Goal: Feedback & Contribution: Contribute content

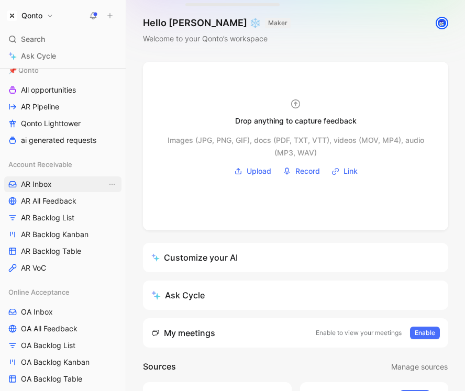
scroll to position [179, 0]
click at [28, 19] on h1 "Qonto" at bounding box center [31, 15] width 21 height 9
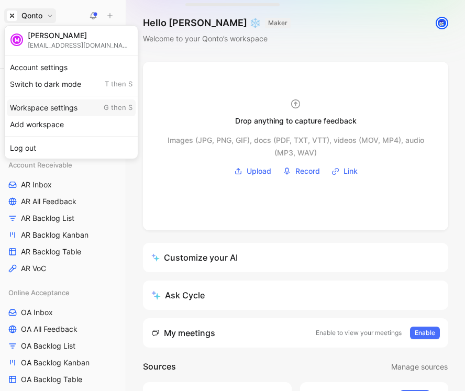
click at [63, 110] on div "Workspace settings G then S" at bounding box center [71, 107] width 129 height 17
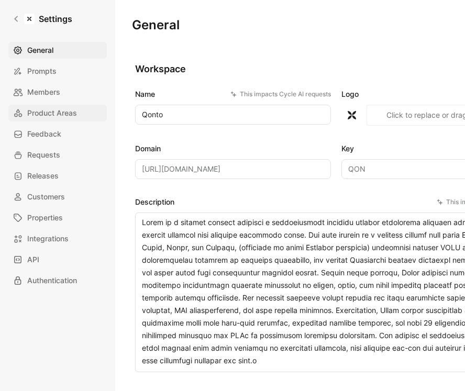
click at [49, 110] on span "Product Areas" at bounding box center [52, 113] width 50 height 13
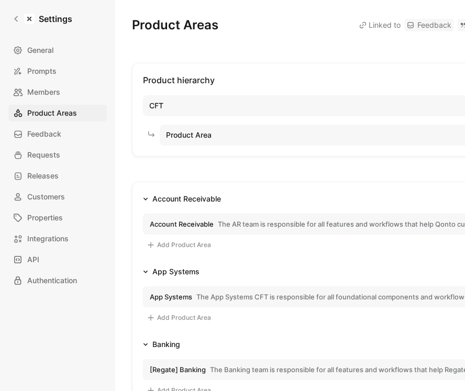
click at [279, 217] on button "Account Receivable The AR team is responsible for all features and workflows th…" at bounding box center [336, 224] width 386 height 21
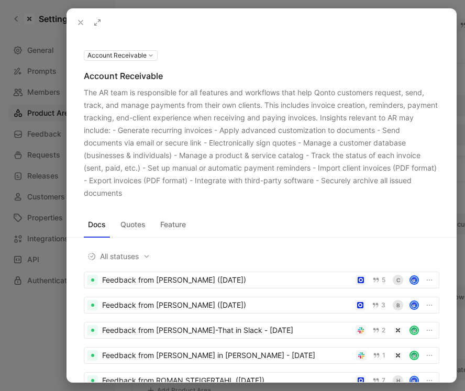
click at [37, 117] on div at bounding box center [232, 195] width 465 height 391
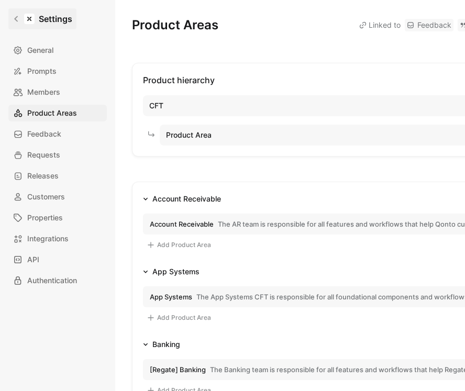
click at [13, 19] on icon at bounding box center [16, 18] width 7 height 7
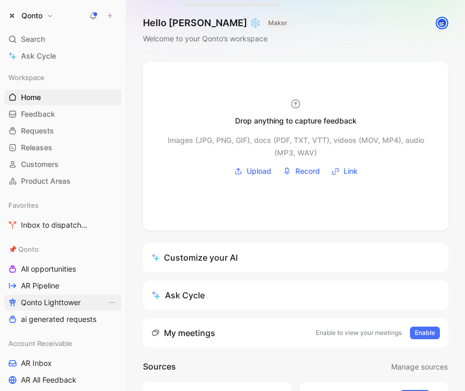
scroll to position [345, 0]
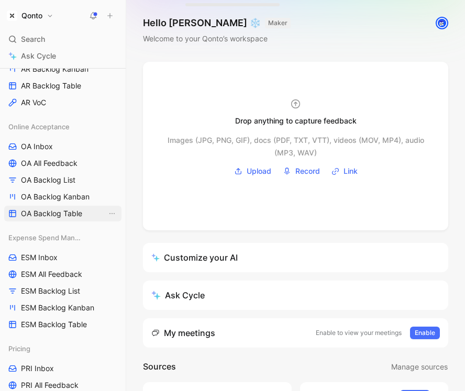
click at [58, 212] on span "OA Backlog Table" at bounding box center [51, 213] width 61 height 10
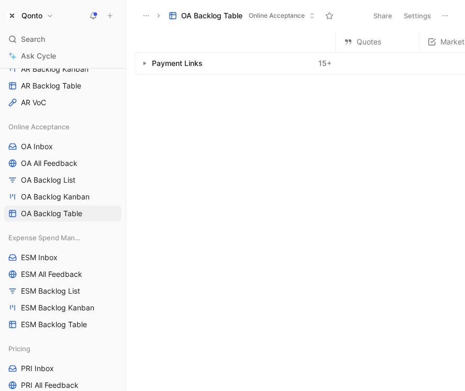
click at [146, 64] on icon "button" at bounding box center [144, 63] width 4 height 4
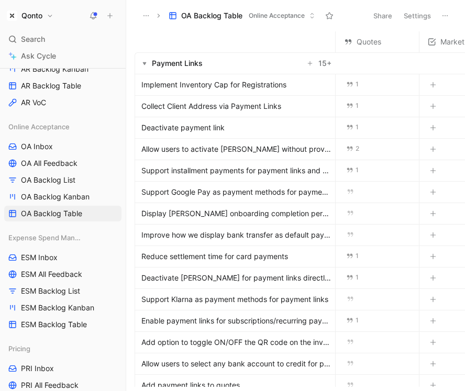
click at [216, 84] on span "Implement Inventory Cap for Registrations" at bounding box center [213, 85] width 145 height 13
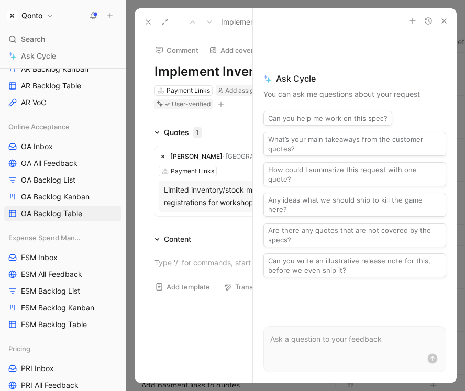
click at [427, 19] on icon "button" at bounding box center [444, 21] width 8 height 8
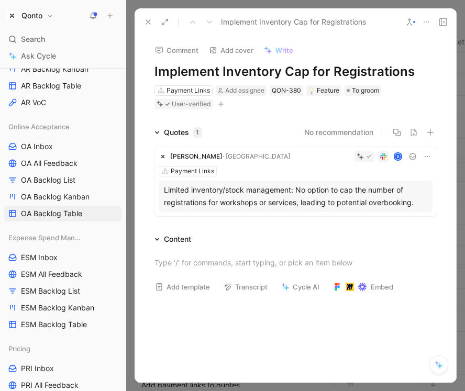
click at [147, 21] on icon at bounding box center [148, 22] width 8 height 8
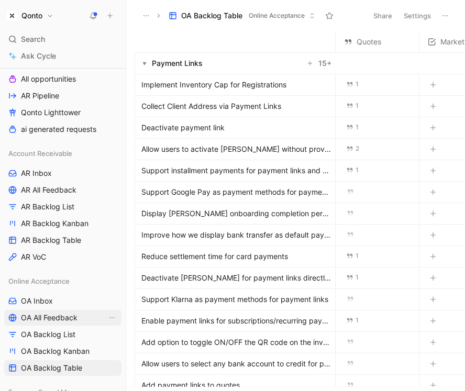
scroll to position [200, 0]
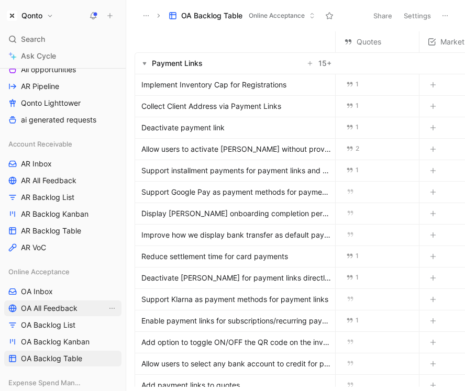
click at [64, 158] on link "AR Inbox" at bounding box center [62, 164] width 117 height 16
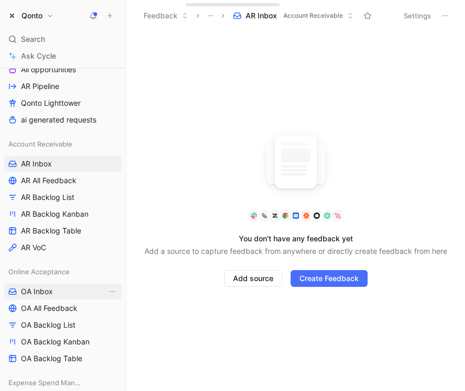
click at [51, 294] on span "OA Inbox" at bounding box center [37, 291] width 32 height 10
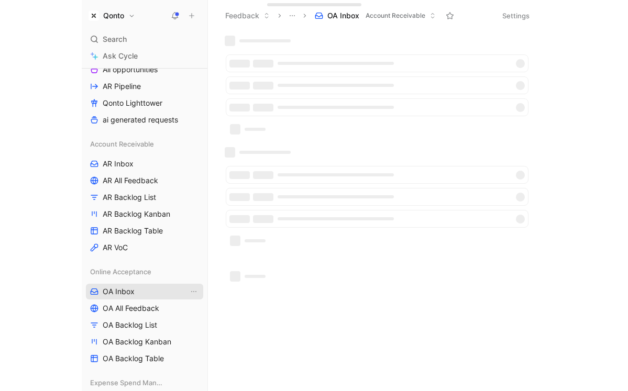
scroll to position [269, 0]
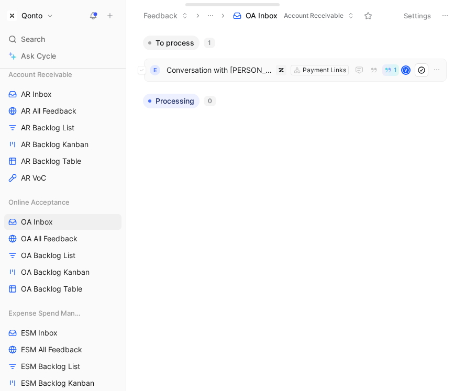
click at [218, 70] on span "Conversation with [PERSON_NAME]" at bounding box center [219, 70] width 105 height 13
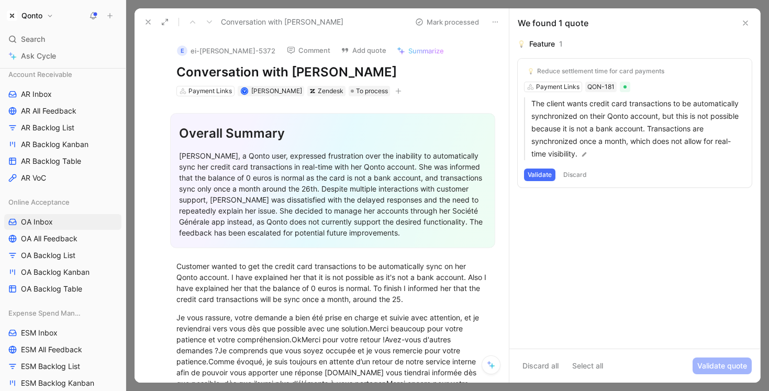
click at [427, 25] on icon at bounding box center [746, 23] width 8 height 8
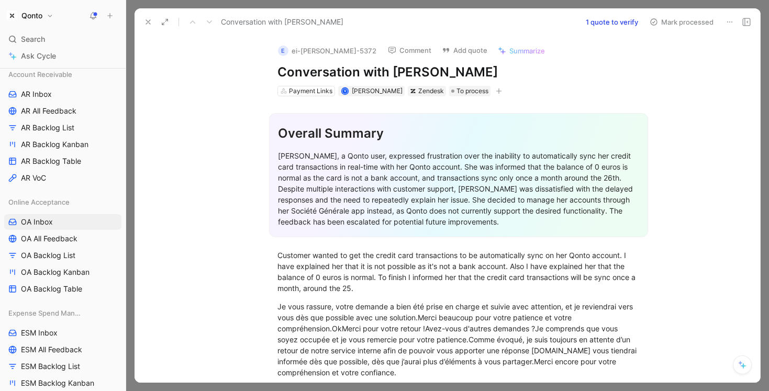
click at [427, 6] on div at bounding box center [447, 195] width 643 height 391
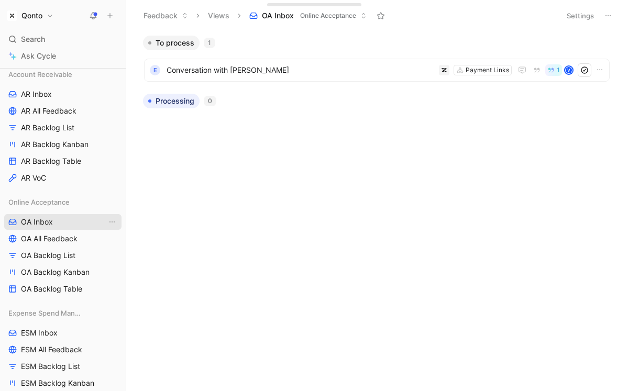
click at [40, 225] on span "OA Inbox" at bounding box center [37, 222] width 32 height 10
click at [240, 66] on span "Conversation with [PERSON_NAME]" at bounding box center [301, 70] width 268 height 13
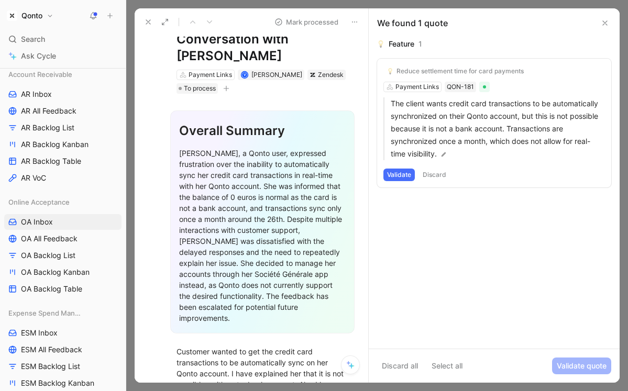
scroll to position [57, 0]
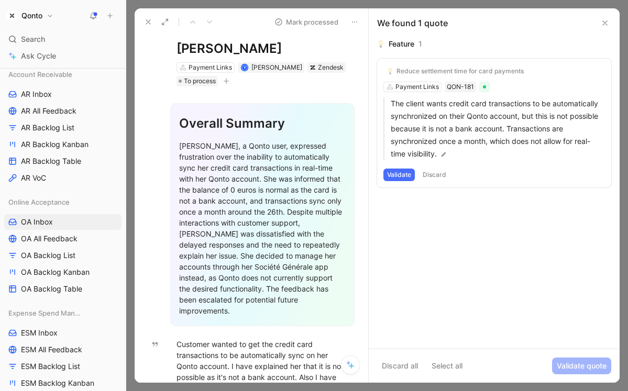
click at [350, 367] on icon at bounding box center [350, 365] width 8 height 8
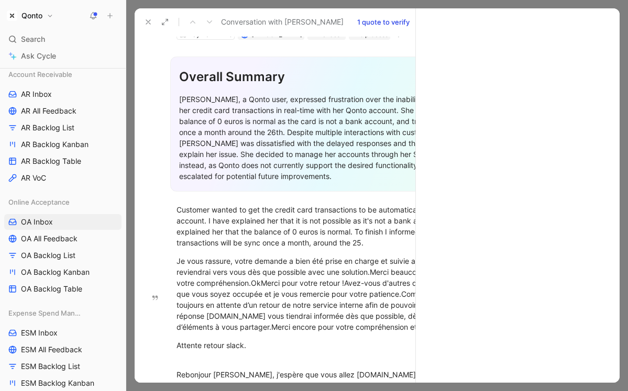
scroll to position [40, 0]
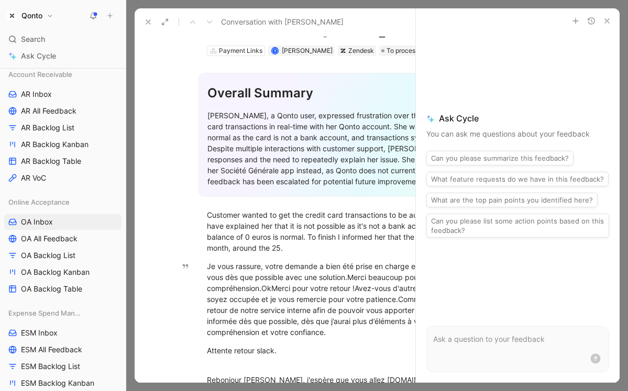
click at [427, 22] on use "button" at bounding box center [607, 21] width 4 height 4
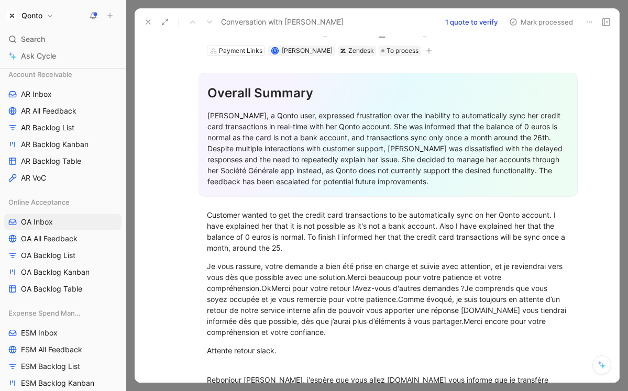
scroll to position [0, 0]
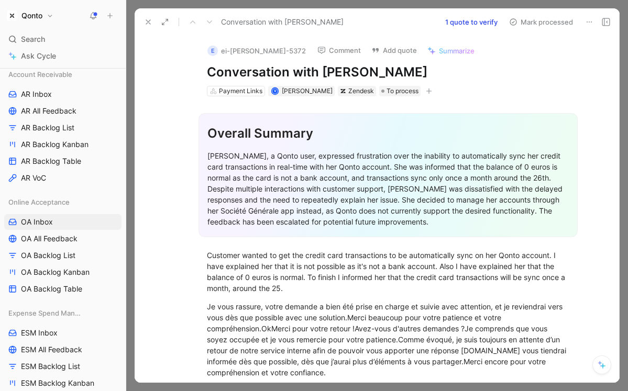
click at [427, 22] on button "1 quote to verify" at bounding box center [471, 22] width 62 height 15
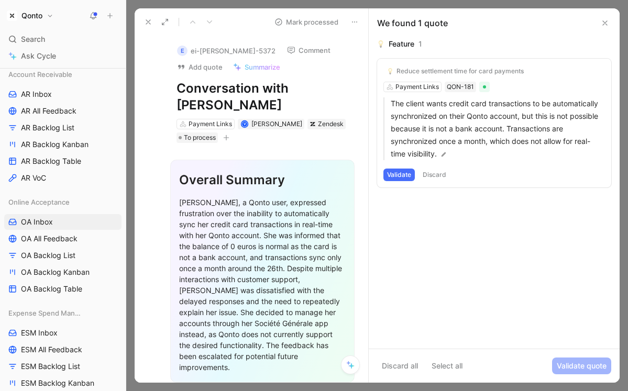
click at [401, 9] on div "We found 1 quote" at bounding box center [494, 22] width 251 height 29
click at [401, 3] on div at bounding box center [377, 195] width 502 height 391
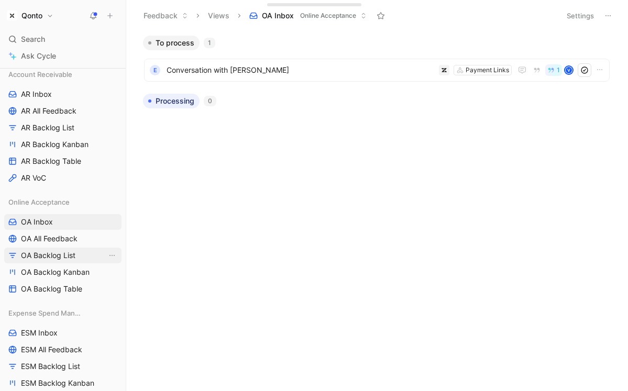
click at [51, 258] on span "OA Backlog List" at bounding box center [48, 255] width 54 height 10
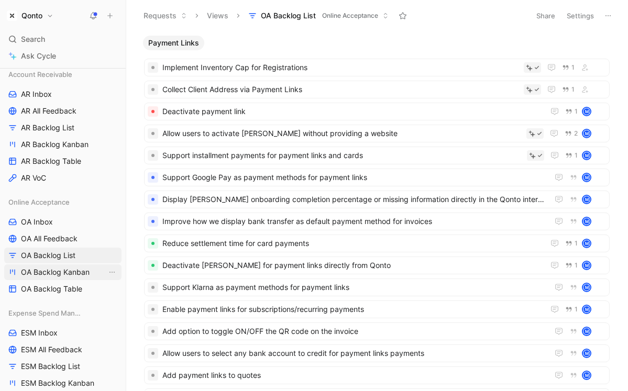
click at [66, 274] on span "OA Backlog Kanban" at bounding box center [55, 272] width 69 height 10
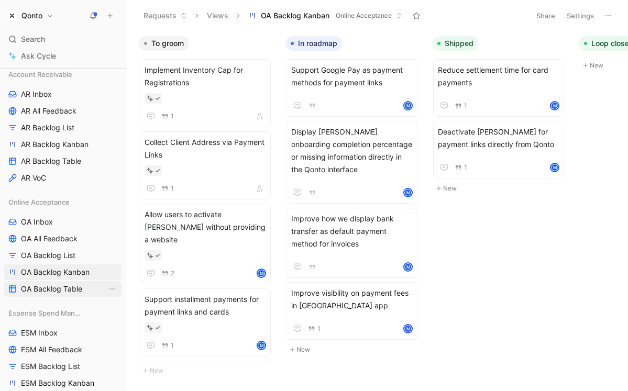
click at [65, 292] on span "OA Backlog Table" at bounding box center [51, 289] width 61 height 10
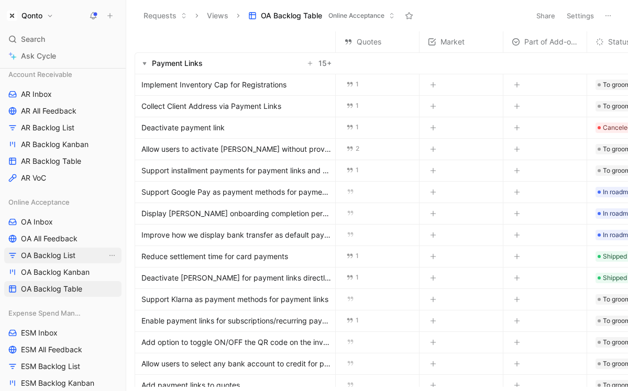
click at [43, 259] on span "OA Backlog List" at bounding box center [48, 255] width 54 height 10
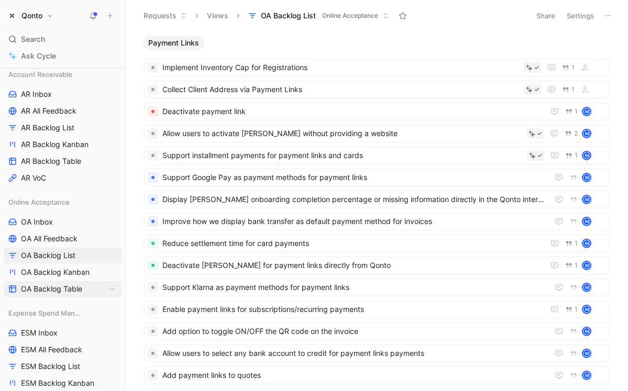
click at [76, 292] on span "OA Backlog Table" at bounding box center [51, 289] width 61 height 10
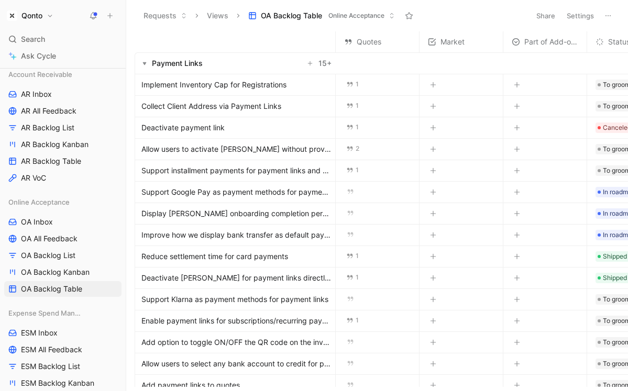
click at [228, 84] on span "Implement Inventory Cap for Registrations" at bounding box center [213, 85] width 145 height 13
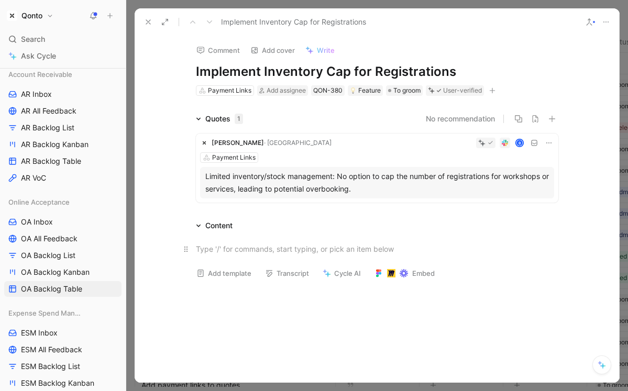
click at [227, 245] on div at bounding box center [377, 249] width 362 height 11
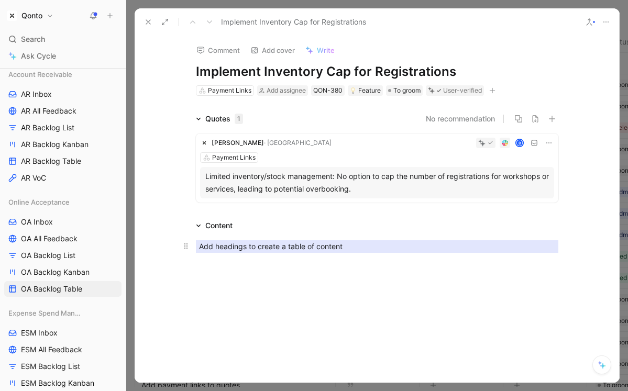
click at [282, 252] on p "Add headings to create a table of content" at bounding box center [377, 246] width 362 height 13
click at [306, 260] on div "Add headings to create a table of content" at bounding box center [377, 246] width 485 height 29
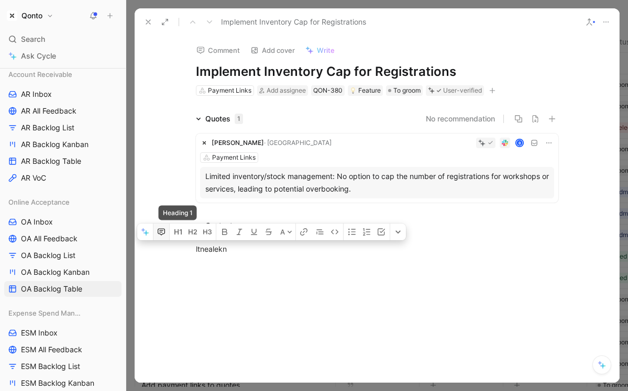
click at [166, 233] on button "button" at bounding box center [161, 232] width 16 height 17
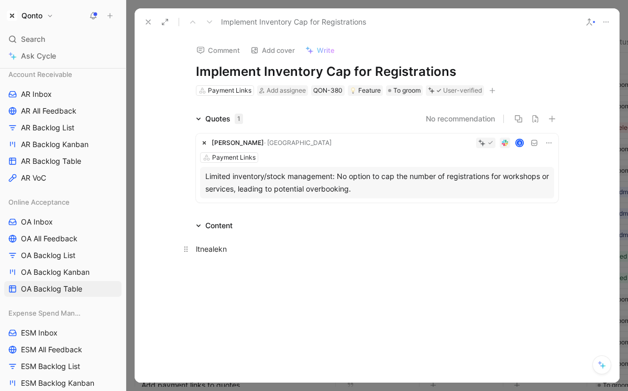
click at [205, 248] on div "ltnealekn" at bounding box center [377, 249] width 362 height 11
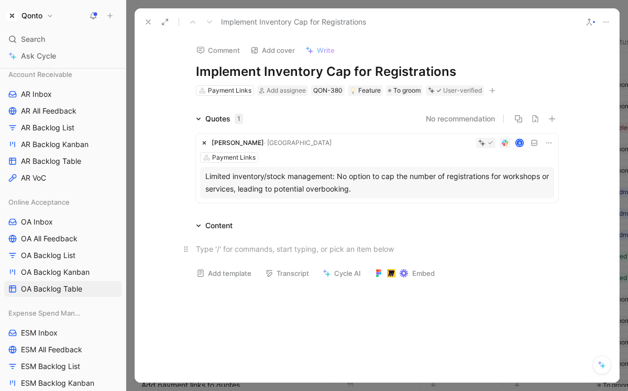
click at [249, 250] on div at bounding box center [377, 249] width 362 height 11
click at [149, 25] on icon at bounding box center [148, 22] width 8 height 8
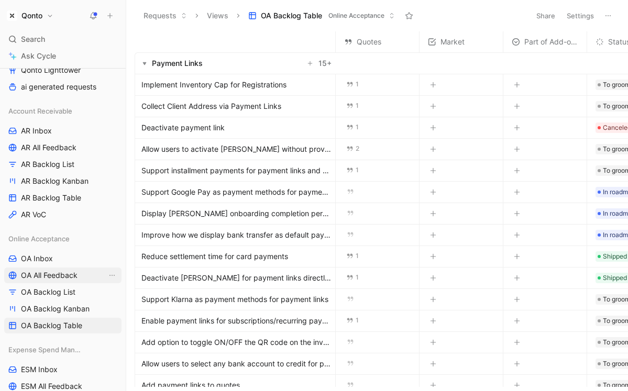
scroll to position [229, 0]
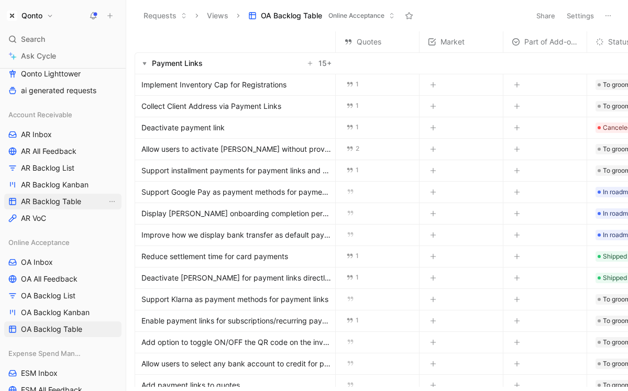
click at [47, 198] on span "AR Backlog Table" at bounding box center [51, 201] width 60 height 10
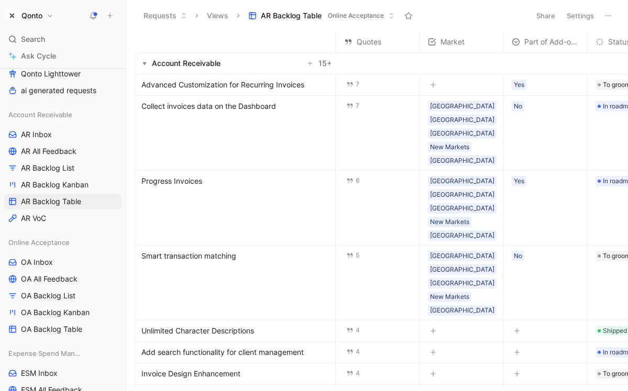
click at [266, 83] on span "Advanced Customization for Recurring Invoices" at bounding box center [222, 85] width 163 height 13
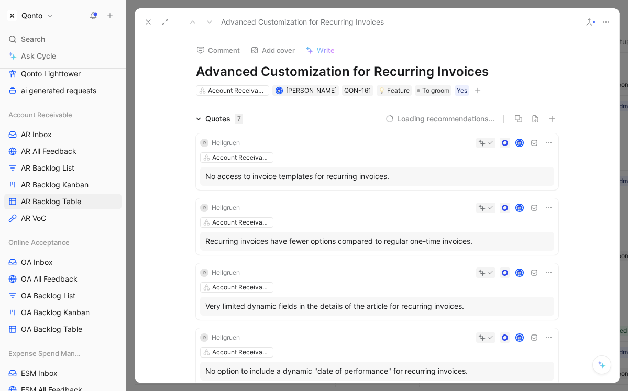
click at [197, 121] on icon at bounding box center [198, 118] width 5 height 5
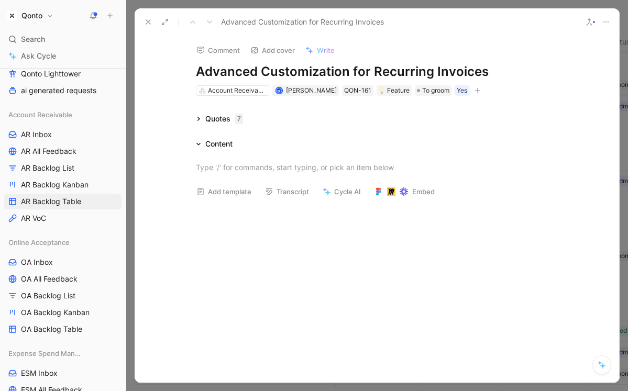
click at [197, 119] on icon at bounding box center [198, 118] width 5 height 5
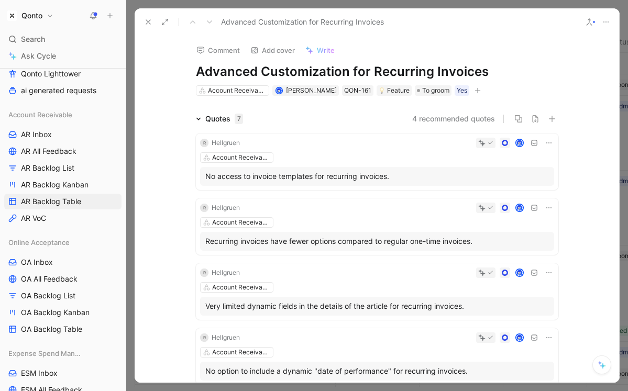
click at [151, 20] on icon at bounding box center [148, 22] width 8 height 8
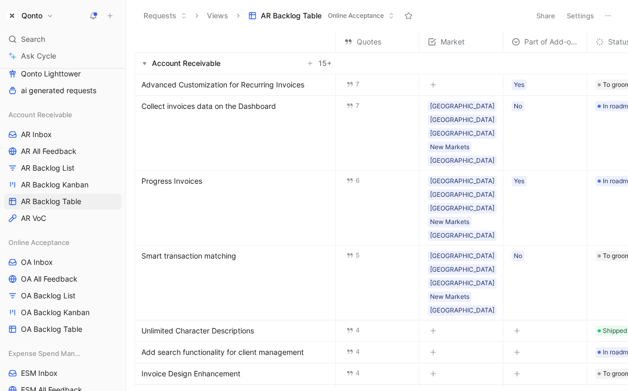
click at [191, 107] on span "Collect invoices data on the Dashboard" at bounding box center [208, 106] width 135 height 13
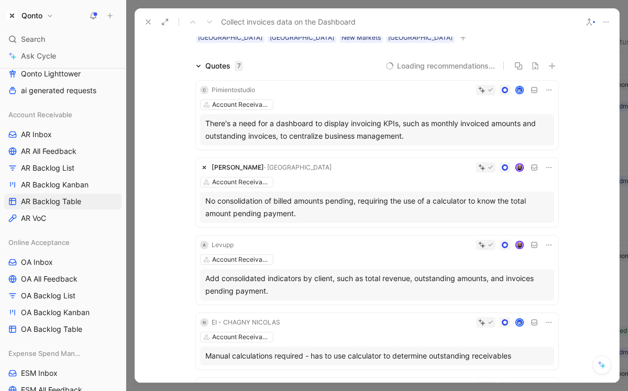
scroll to position [49, 0]
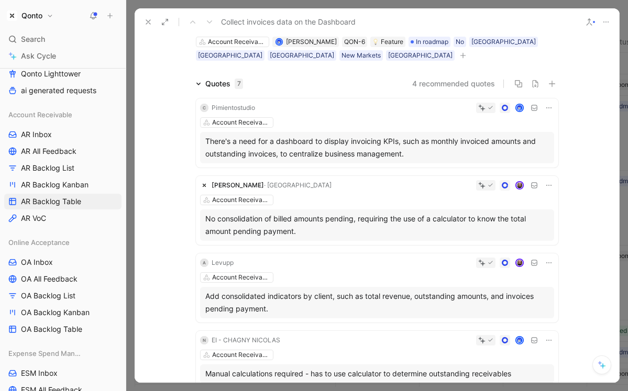
click at [202, 82] on div "Quotes 7" at bounding box center [220, 84] width 56 height 13
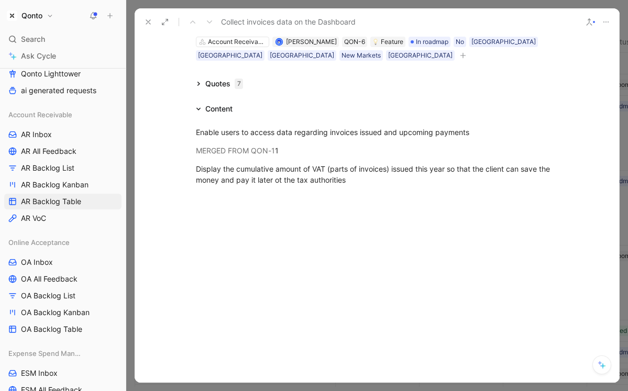
click at [209, 85] on div "Quotes 7" at bounding box center [224, 84] width 38 height 13
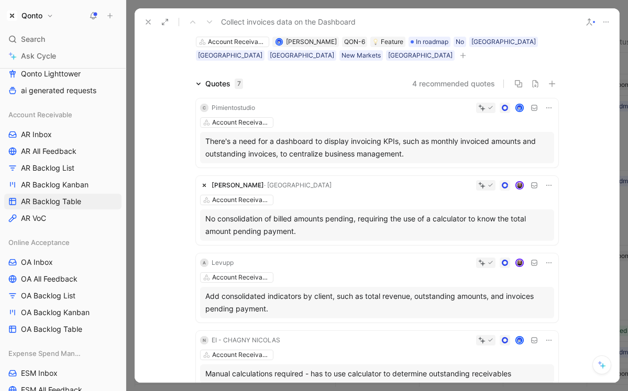
click at [278, 117] on div "Account Receivable" at bounding box center [377, 122] width 354 height 10
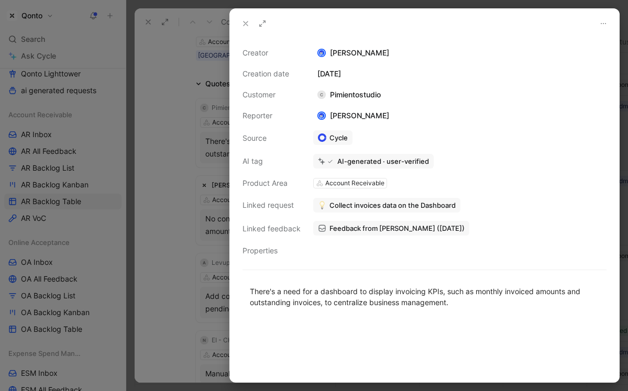
click at [244, 23] on icon at bounding box center [245, 23] width 8 height 8
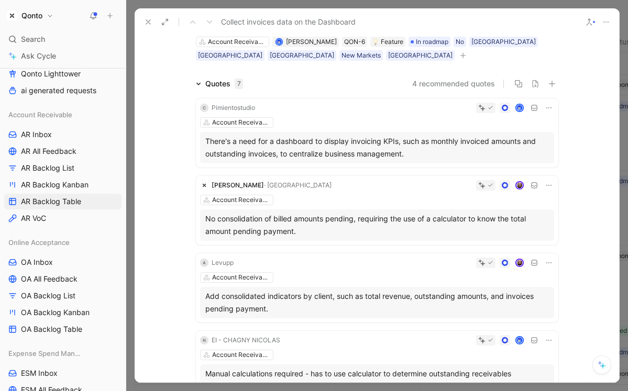
click at [197, 84] on icon at bounding box center [198, 83] width 5 height 5
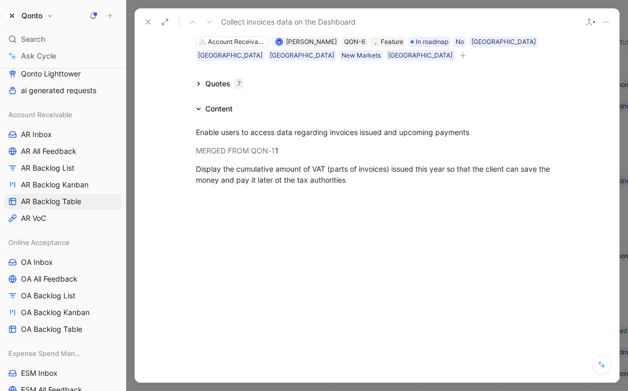
click at [427, 364] on icon at bounding box center [602, 365] width 8 height 8
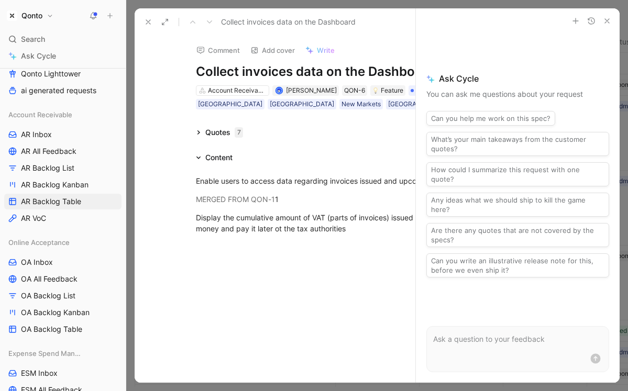
click at [427, 20] on button "button" at bounding box center [607, 21] width 13 height 13
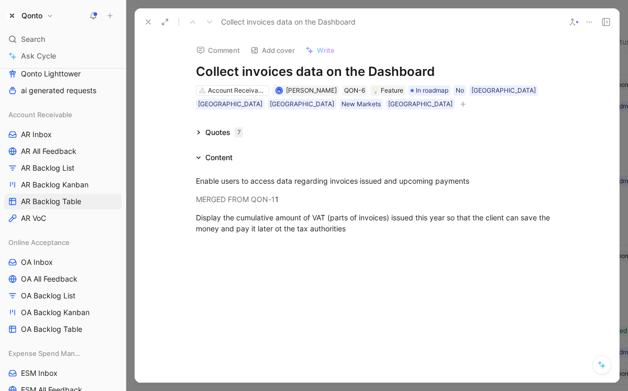
click at [200, 131] on icon at bounding box center [198, 132] width 5 height 5
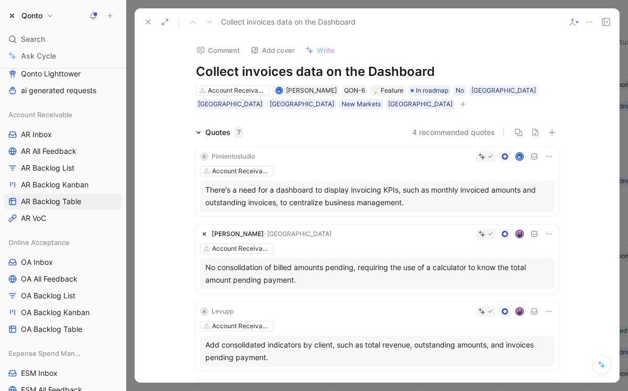
click at [197, 133] on icon at bounding box center [198, 132] width 5 height 5
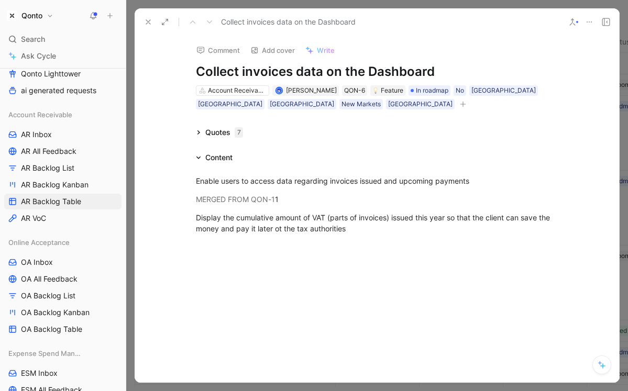
click at [202, 131] on div "Quotes 7" at bounding box center [220, 132] width 56 height 13
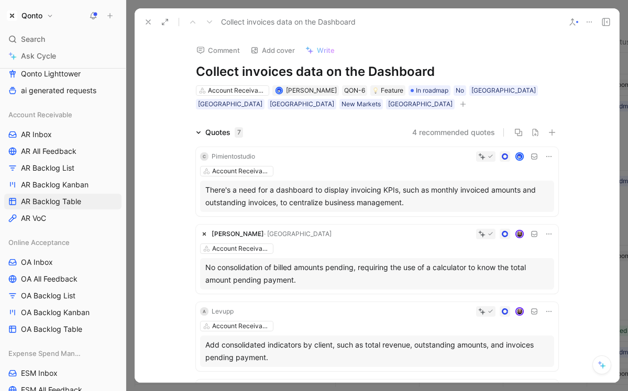
click at [198, 131] on icon at bounding box center [198, 132] width 5 height 5
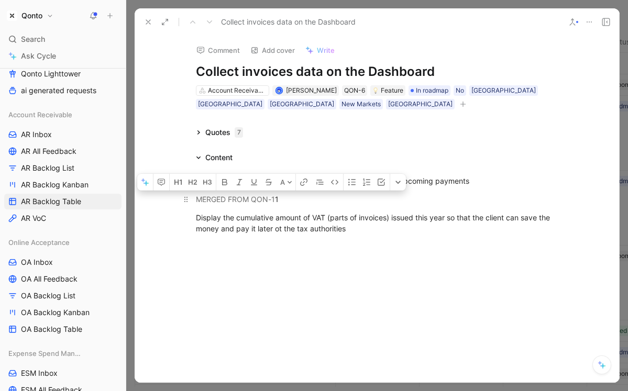
drag, startPoint x: 200, startPoint y: 200, endPoint x: 274, endPoint y: 204, distance: 74.5
click at [274, 204] on div "MERGED FROM QON-1 1" at bounding box center [377, 199] width 362 height 11
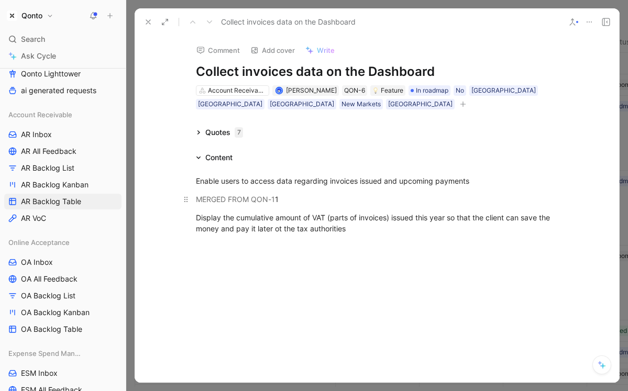
click at [327, 194] on div "MERGED FROM QON-1 1" at bounding box center [377, 199] width 362 height 11
click at [198, 136] on div "Quotes 7" at bounding box center [220, 132] width 56 height 13
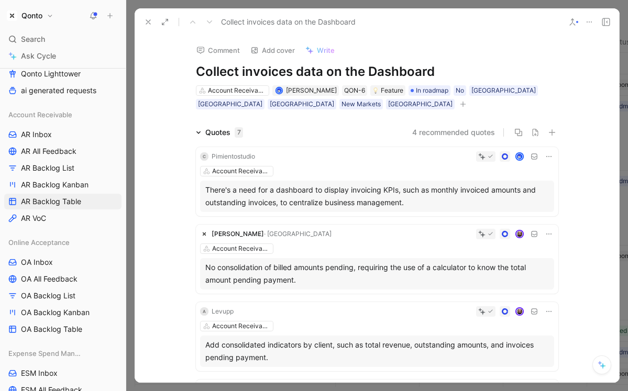
click at [149, 18] on icon at bounding box center [148, 22] width 8 height 8
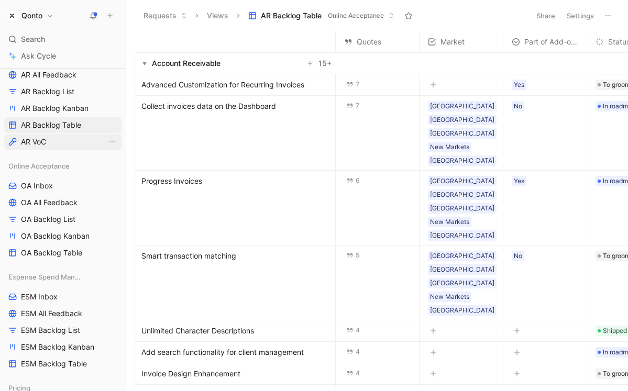
scroll to position [313, 0]
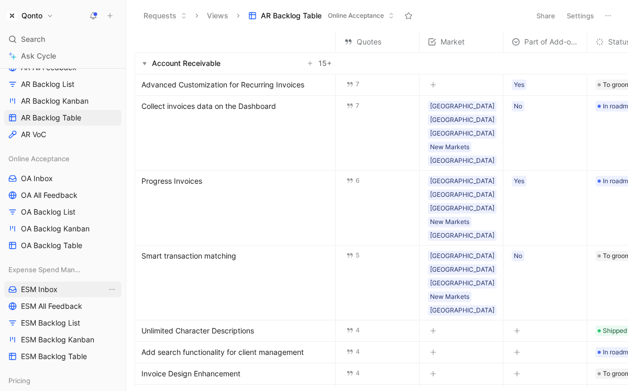
click at [45, 292] on span "ESM Inbox" at bounding box center [39, 289] width 37 height 10
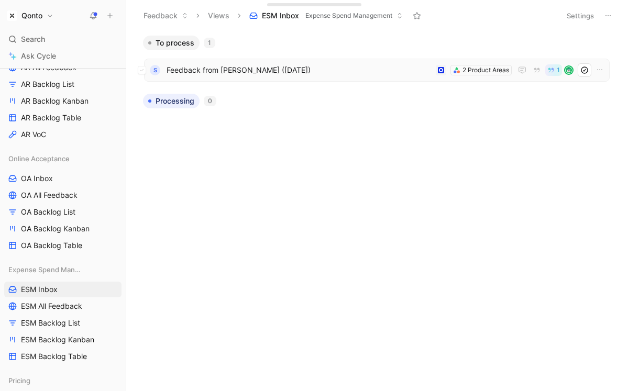
click at [268, 67] on span "Feedback from [PERSON_NAME] ([DATE])" at bounding box center [299, 70] width 265 height 13
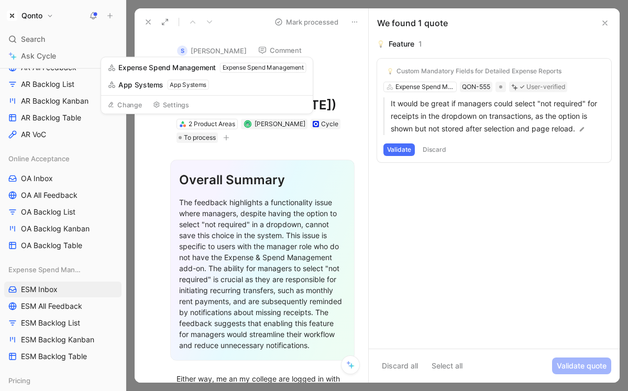
click at [146, 23] on icon at bounding box center [148, 22] width 8 height 8
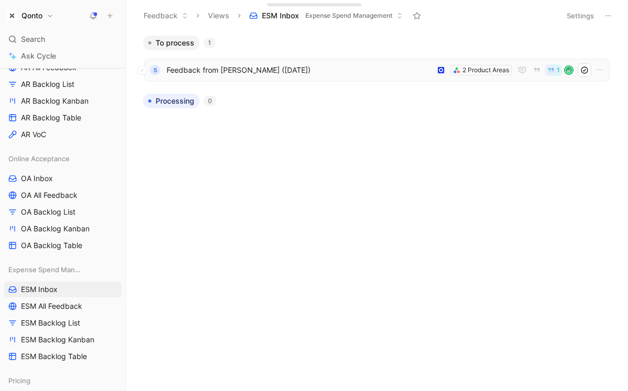
click at [255, 72] on span "Feedback from [PERSON_NAME] ([DATE])" at bounding box center [299, 70] width 265 height 13
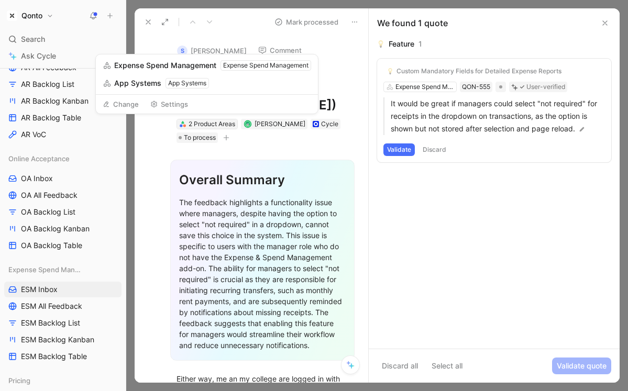
click at [209, 122] on div "2 Product Areas" at bounding box center [212, 124] width 47 height 10
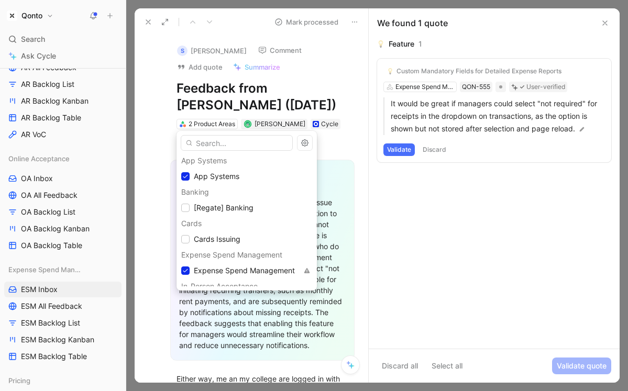
scroll to position [33, 0]
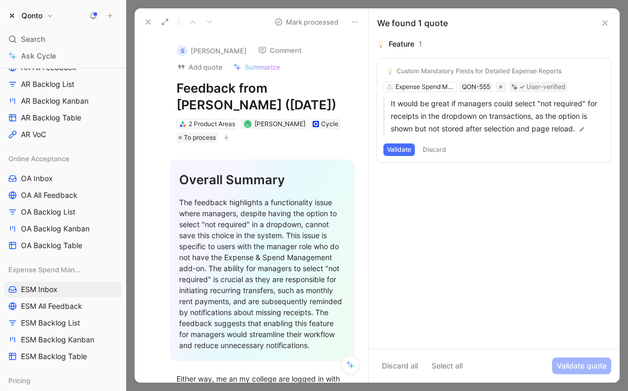
click at [141, 21] on button at bounding box center [148, 22] width 15 height 15
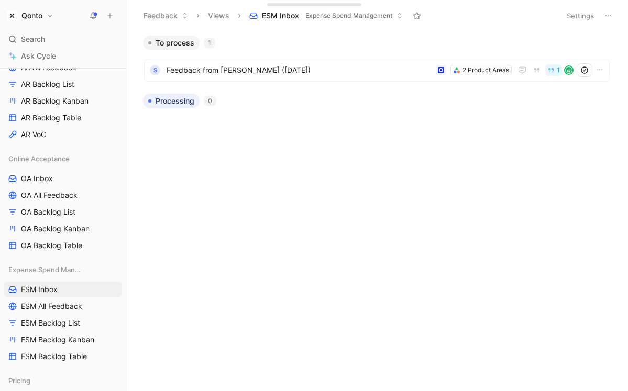
click at [37, 19] on h1 "Qonto" at bounding box center [31, 15] width 21 height 9
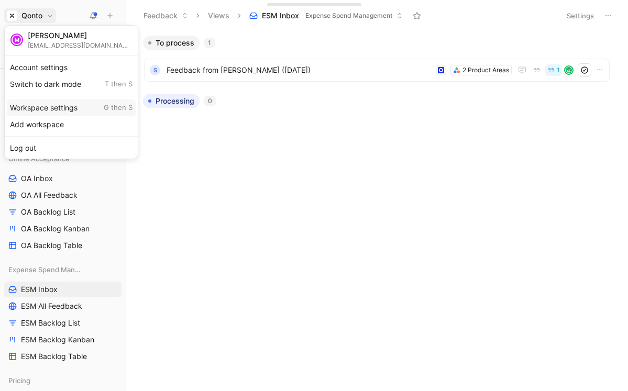
click at [70, 110] on div "Workspace settings G then S" at bounding box center [71, 107] width 129 height 17
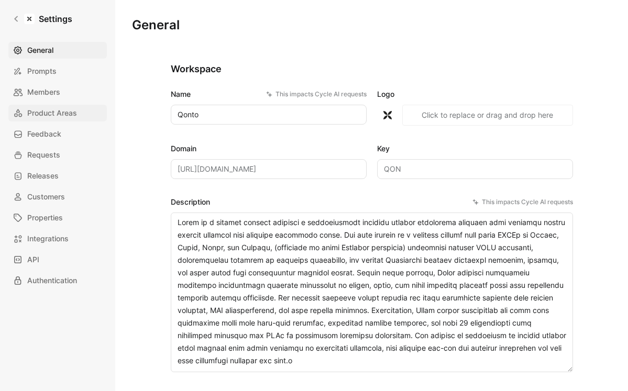
click at [58, 113] on span "Product Areas" at bounding box center [52, 113] width 50 height 13
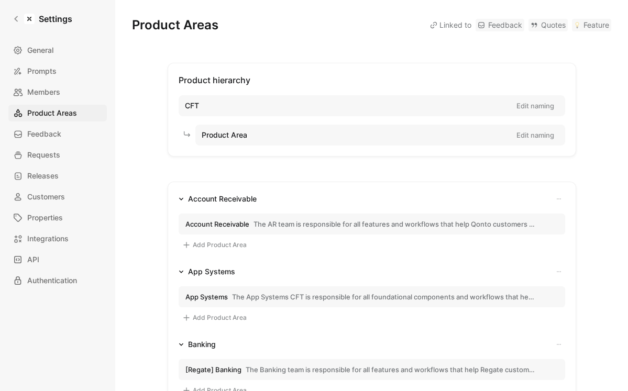
click at [295, 216] on button "Account Receivable The AR team is responsible for all features and workflows th…" at bounding box center [372, 224] width 386 height 21
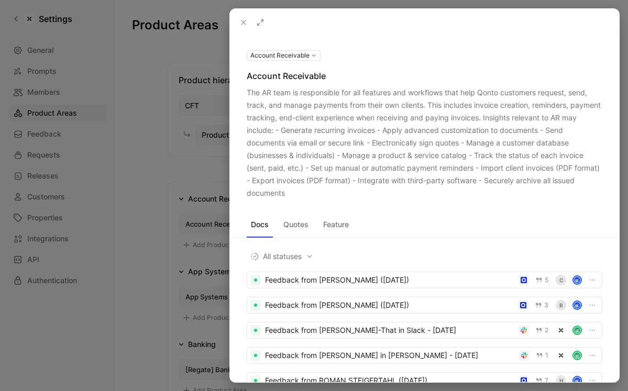
click at [246, 90] on div "Account Receivable Account Receivable The AR team is responsible for all featur…" at bounding box center [424, 124] width 389 height 151
drag, startPoint x: 246, startPoint y: 90, endPoint x: 307, endPoint y: 191, distance: 117.5
click at [307, 191] on div "Account Receivable Account Receivable The AR team is responsible for all featur…" at bounding box center [424, 124] width 389 height 151
copy div "The AR team is responsible for all features and workflows that help Qonto custo…"
click at [241, 23] on icon at bounding box center [243, 22] width 8 height 8
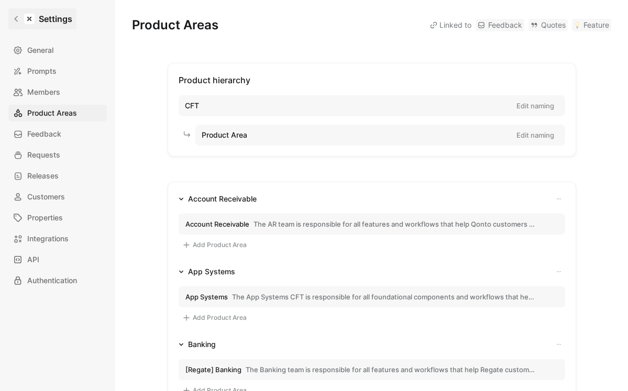
click at [16, 20] on icon at bounding box center [16, 19] width 4 height 6
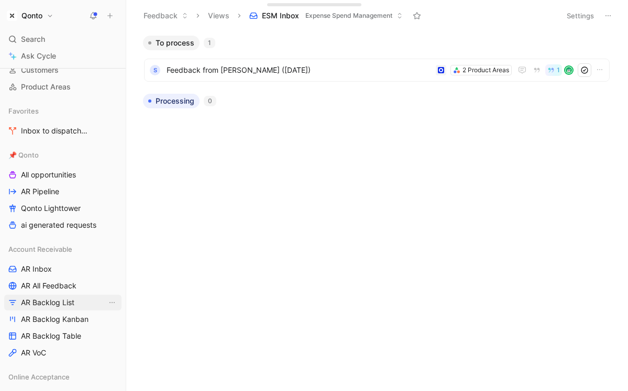
scroll to position [102, 0]
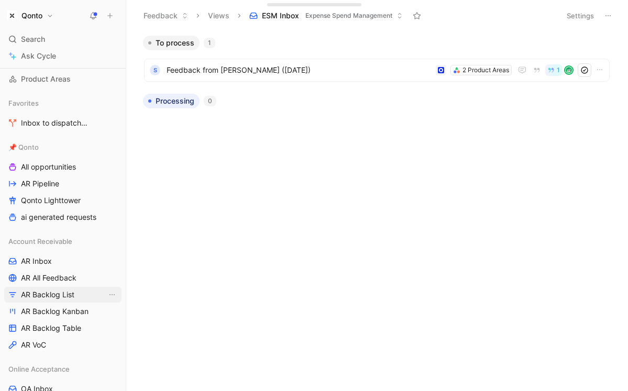
click at [39, 292] on span "AR Backlog List" at bounding box center [47, 295] width 53 height 10
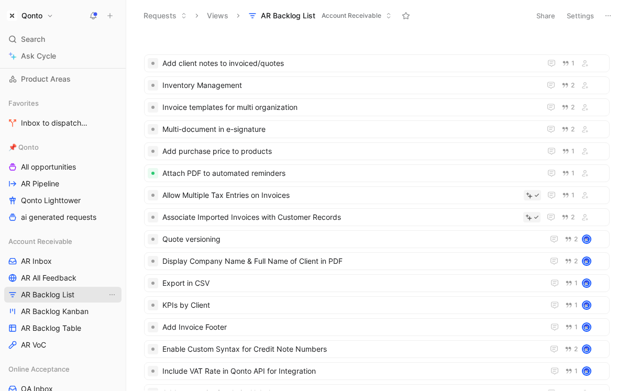
click at [60, 296] on span "AR Backlog List" at bounding box center [47, 295] width 53 height 10
click at [43, 321] on link "AR Backlog Table" at bounding box center [62, 328] width 117 height 16
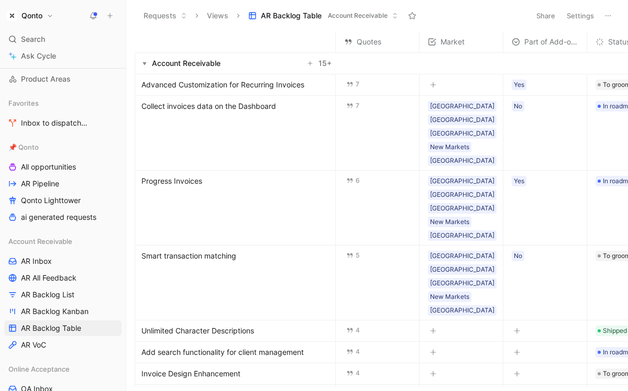
click at [44, 14] on button "Qonto" at bounding box center [30, 15] width 52 height 15
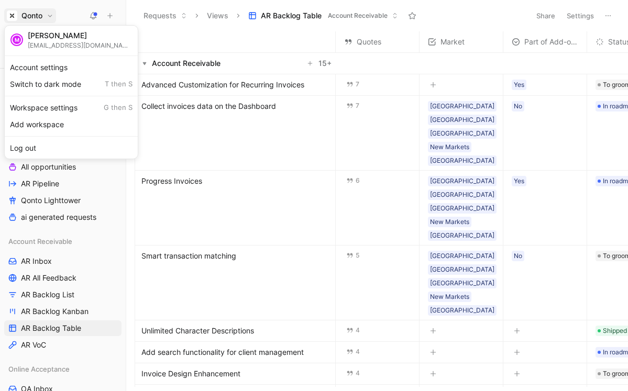
click at [65, 15] on div at bounding box center [314, 195] width 628 height 391
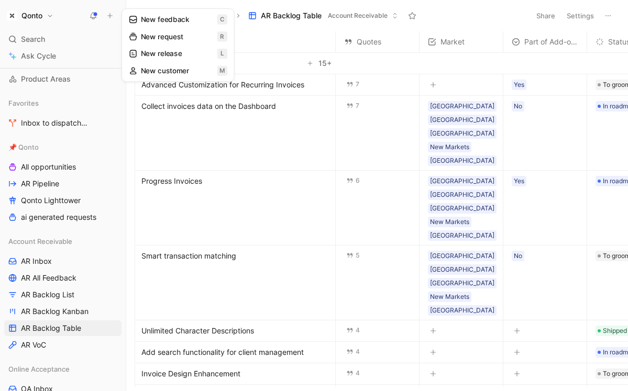
click at [113, 15] on icon at bounding box center [109, 15] width 7 height 7
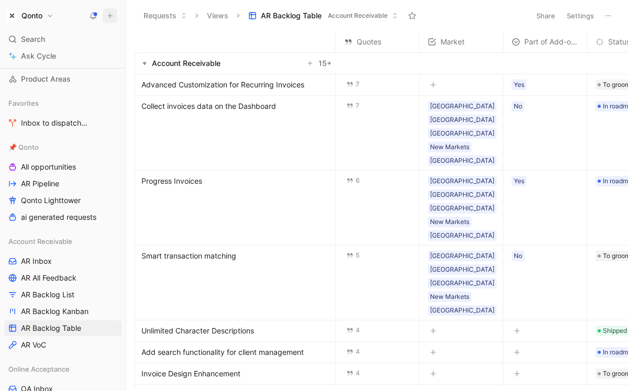
click at [109, 15] on use at bounding box center [110, 16] width 5 height 5
click at [118, 15] on button at bounding box center [125, 15] width 15 height 15
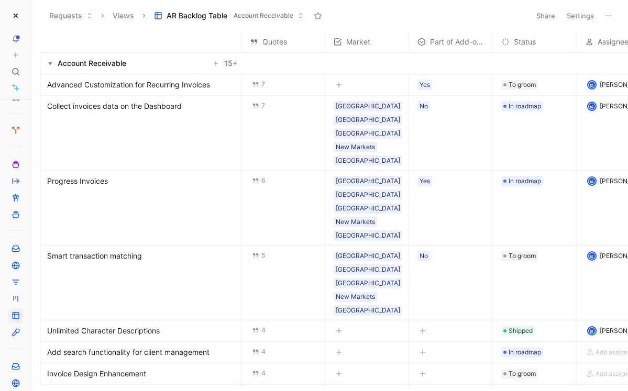
click at [35, 19] on icon at bounding box center [34, 16] width 8 height 8
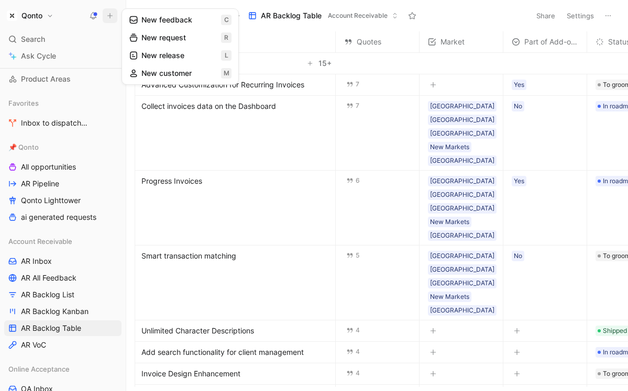
click at [138, 23] on button "New feedback c" at bounding box center [180, 20] width 112 height 18
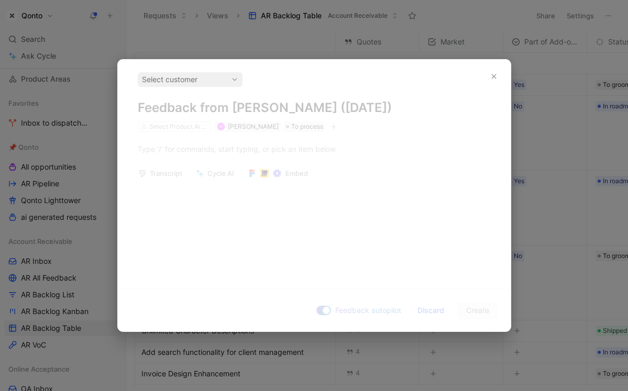
click at [188, 80] on div "Select customer" at bounding box center [190, 79] width 96 height 13
click at [280, 154] on div "Select customer Feedback from [PERSON_NAME] ([DATE]) Select Product Areas M [PE…" at bounding box center [314, 170] width 393 height 221
click at [427, 81] on button "button" at bounding box center [493, 76] width 17 height 17
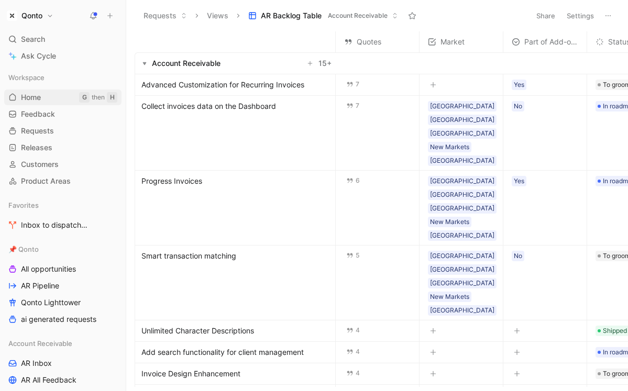
click at [34, 96] on span "Home" at bounding box center [31, 97] width 20 height 10
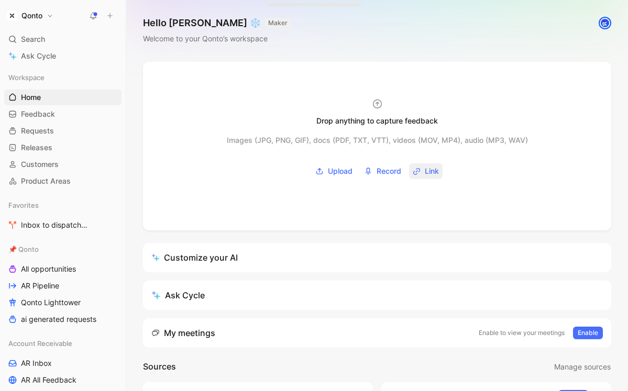
click at [425, 170] on span "Link" at bounding box center [432, 171] width 14 height 13
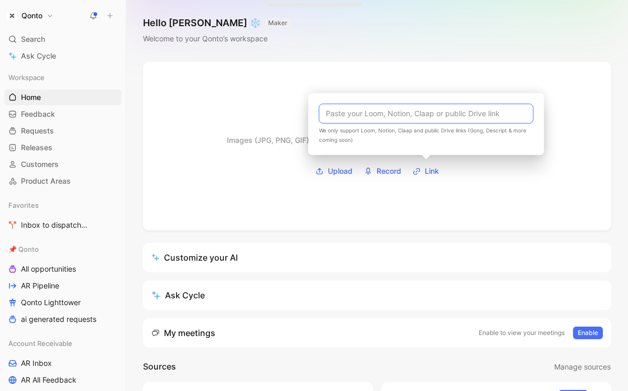
click at [422, 116] on input at bounding box center [426, 114] width 215 height 20
